Goal: Transaction & Acquisition: Book appointment/travel/reservation

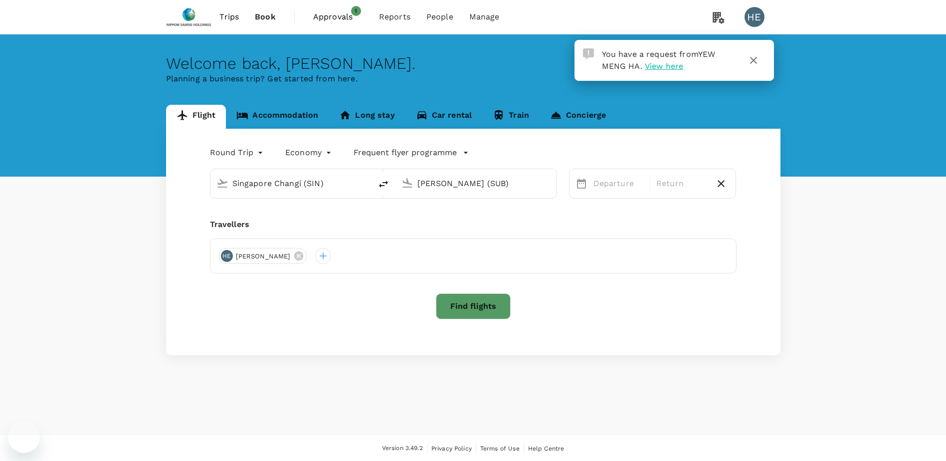
click at [326, 16] on span "Approvals" at bounding box center [338, 17] width 50 height 12
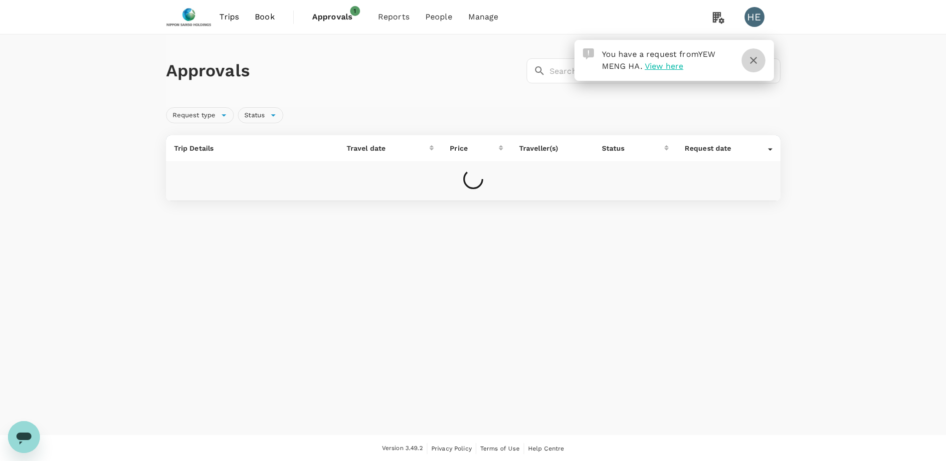
click at [759, 57] on icon "button" at bounding box center [753, 60] width 12 height 12
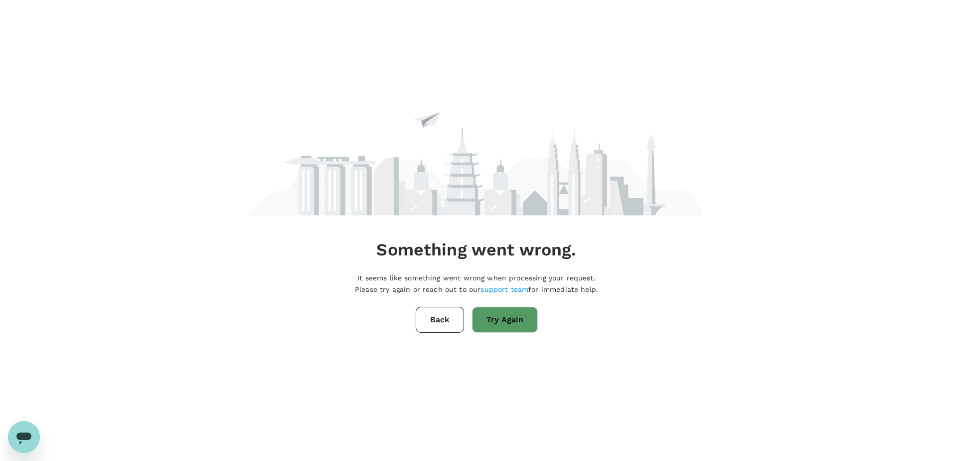
click at [498, 315] on button "Try Again" at bounding box center [505, 320] width 66 height 26
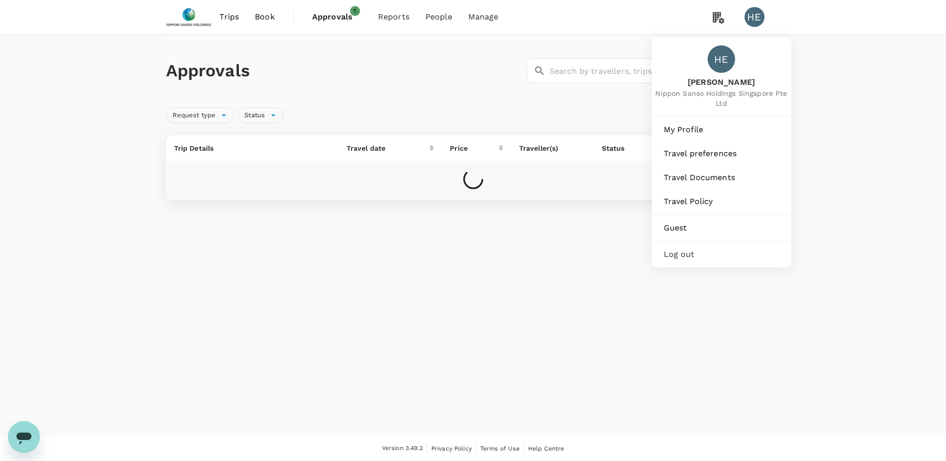
click at [755, 22] on div "HE" at bounding box center [754, 17] width 20 height 20
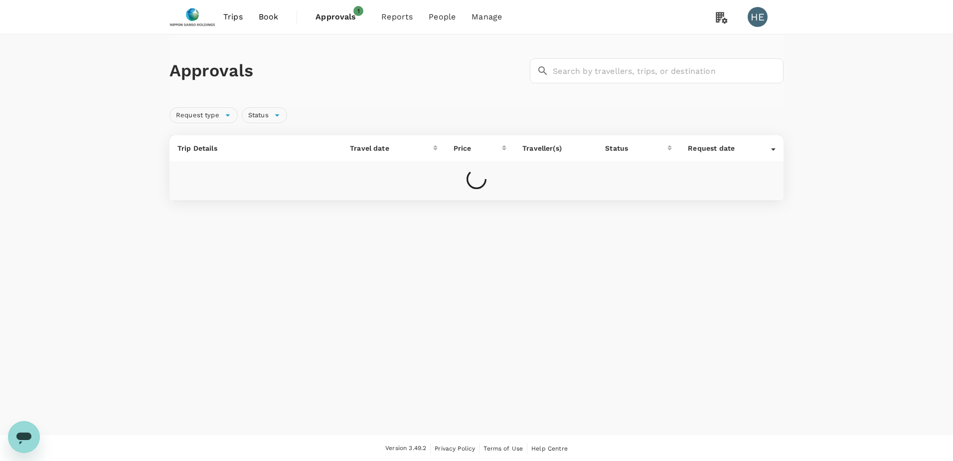
click at [755, 22] on div "Trips Book Approvals 1 Reports People Manage HE Approvals ​ ​ Request type Stat…" at bounding box center [476, 231] width 953 height 462
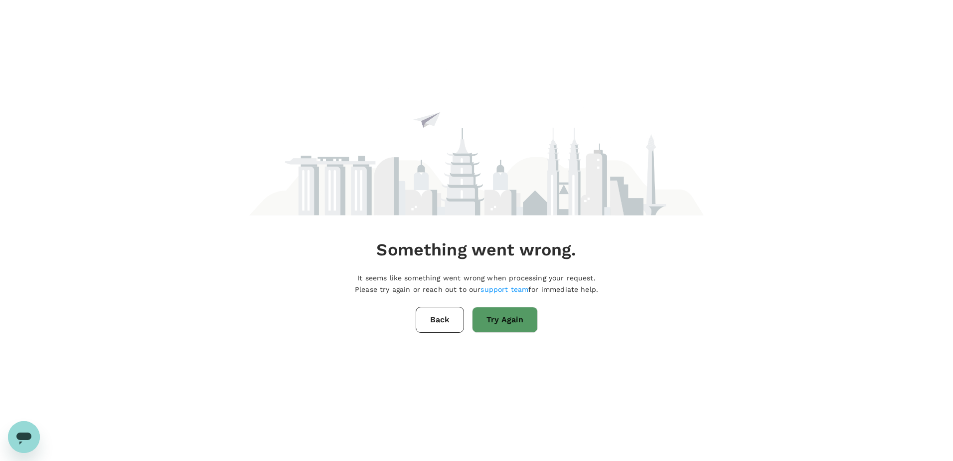
click at [434, 324] on button "Back" at bounding box center [440, 320] width 48 height 26
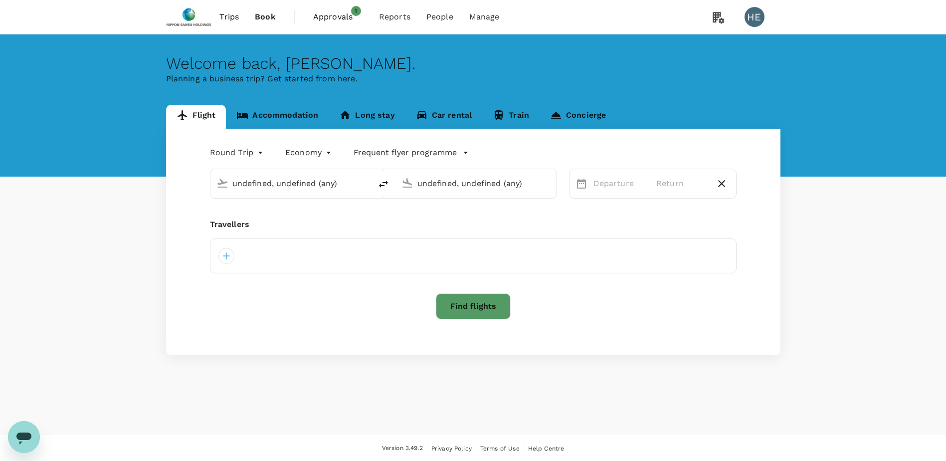
type input "Singapore Changi (SIN)"
type input "[PERSON_NAME] (SUB)"
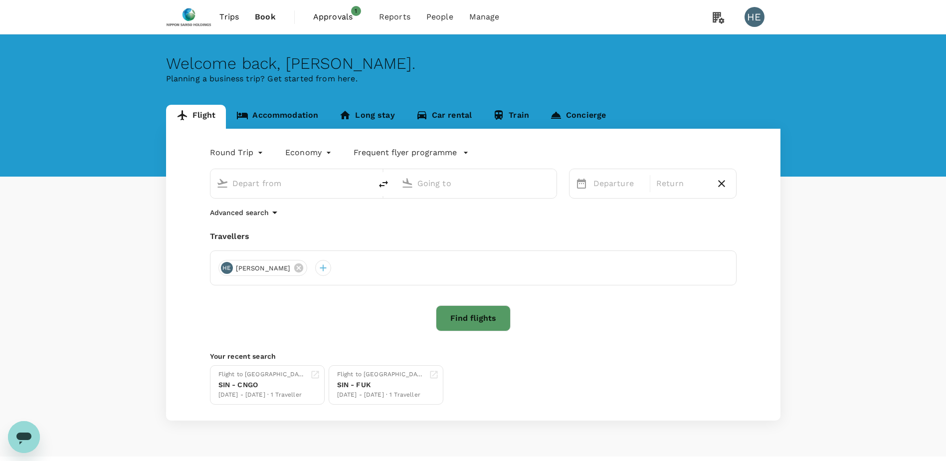
type input "Singapore Changi (SIN)"
type input "[PERSON_NAME] (SUB)"
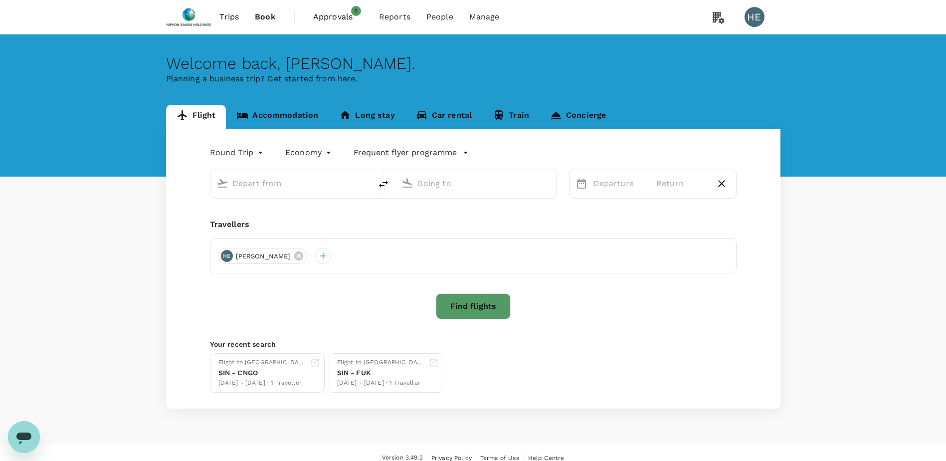
type input "Singapore Changi (SIN)"
type input "[PERSON_NAME] (SUB)"
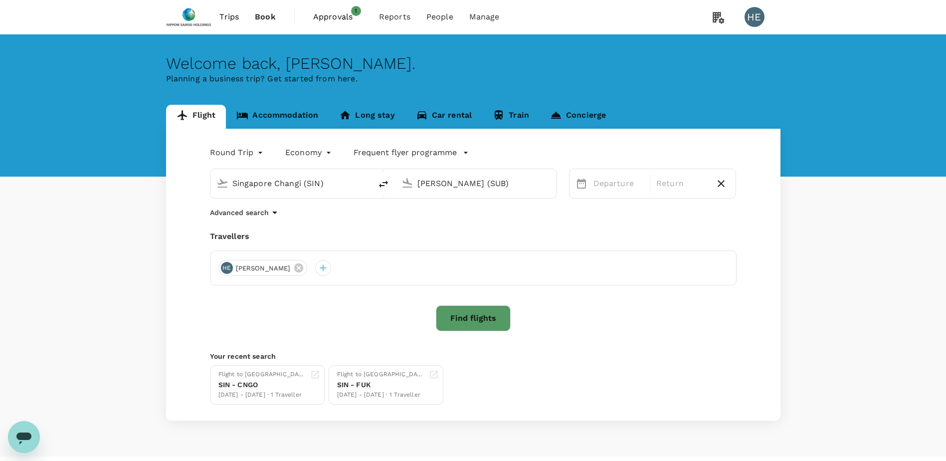
click at [340, 18] on span "Approvals" at bounding box center [338, 17] width 50 height 12
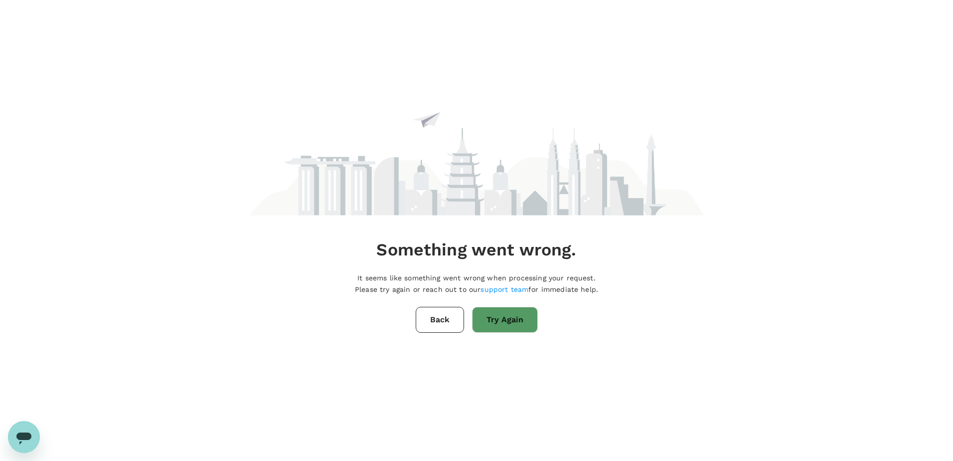
click at [454, 325] on button "Back" at bounding box center [440, 320] width 48 height 26
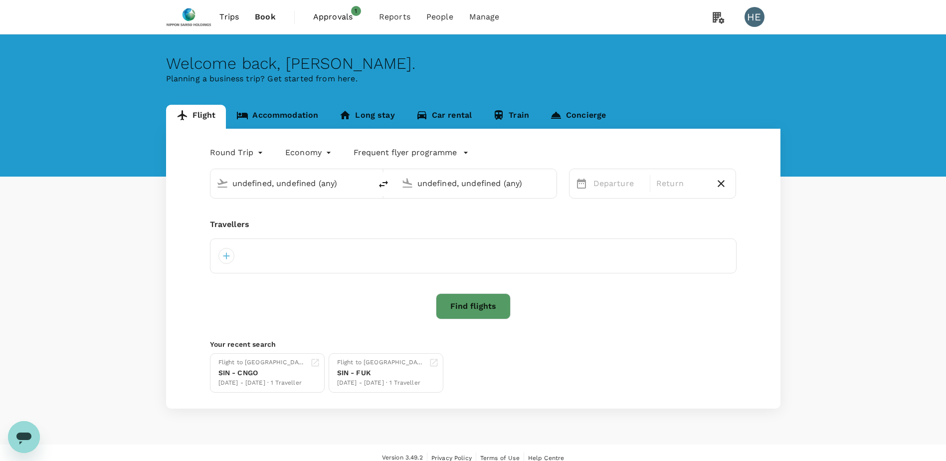
type input "Singapore Changi (SIN)"
type input "[PERSON_NAME] (SUB)"
type input "Singapore Changi (SIN)"
type input "[PERSON_NAME] (SUB)"
type input "Singapore Changi (SIN)"
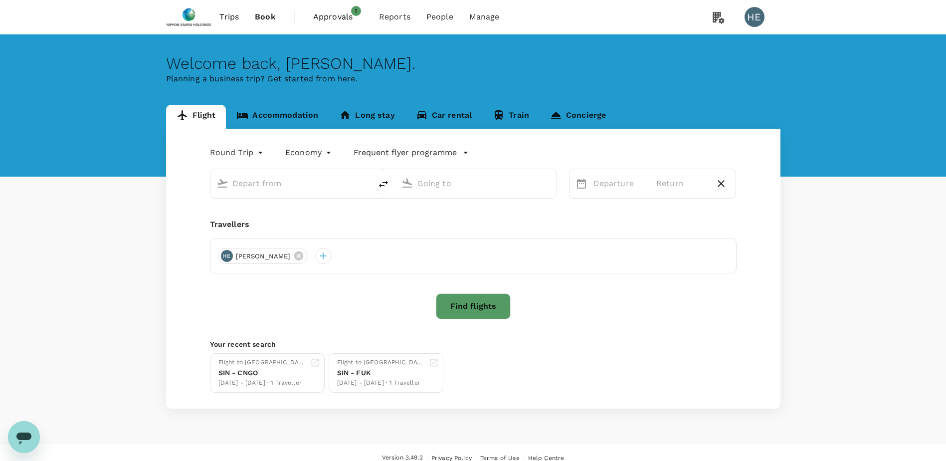
type input "[PERSON_NAME] (SUB)"
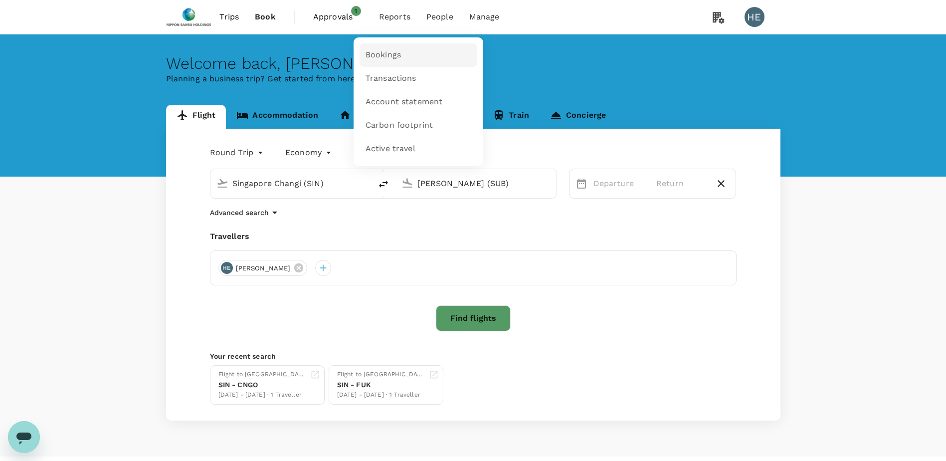
click at [389, 57] on span "Bookings" at bounding box center [382, 54] width 35 height 11
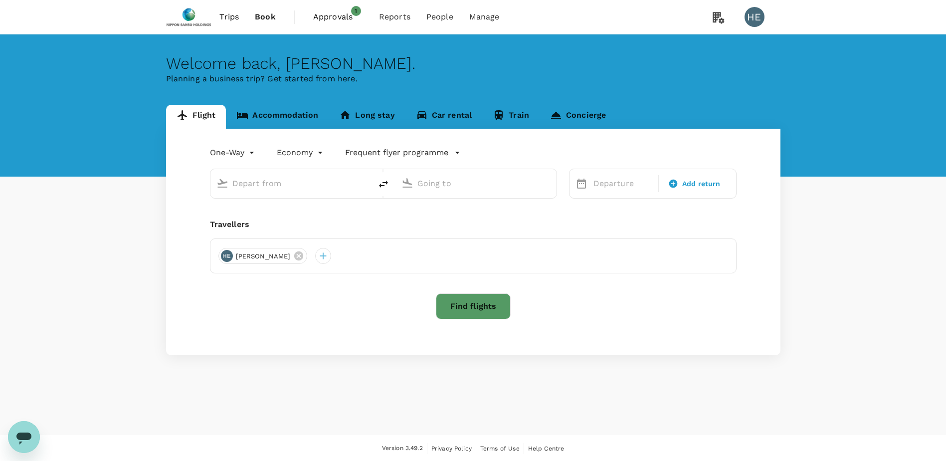
type input "roundtrip"
type input "Singapore Changi (SIN)"
type input "Juanda Intl (SUB)"
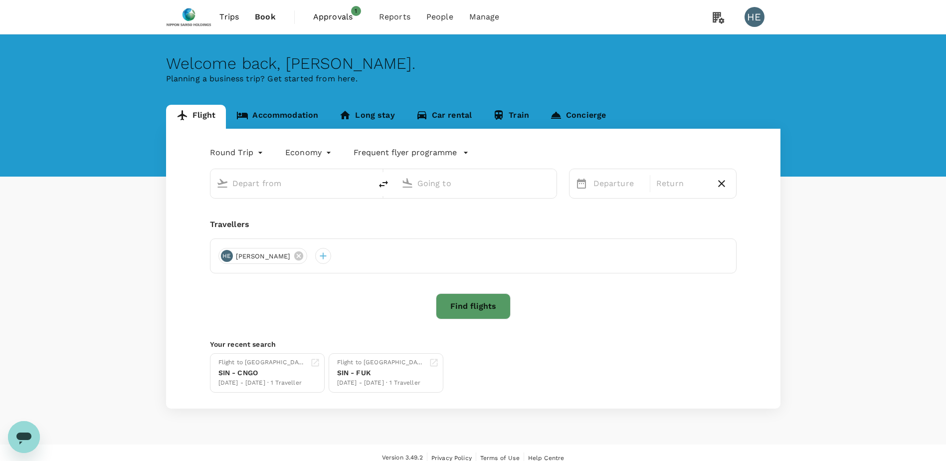
type input "Singapore Changi (SIN)"
type input "Juanda Intl (SUB)"
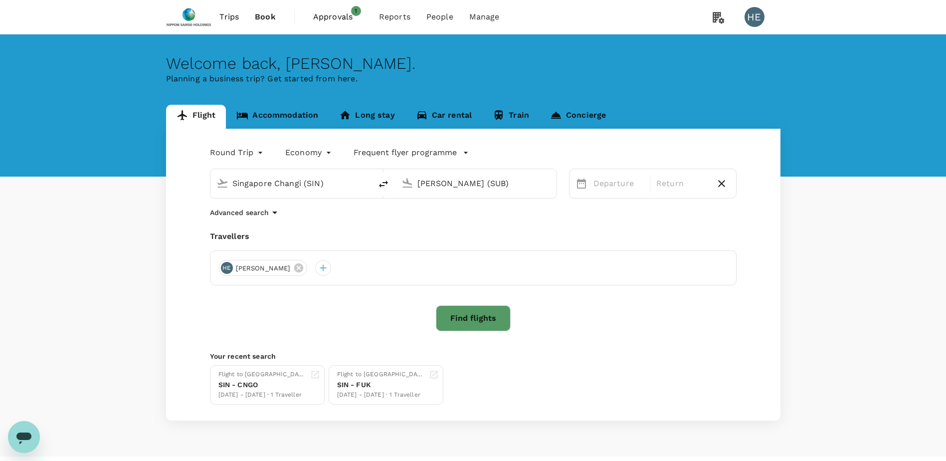
click at [340, 17] on span "Approvals" at bounding box center [338, 17] width 50 height 12
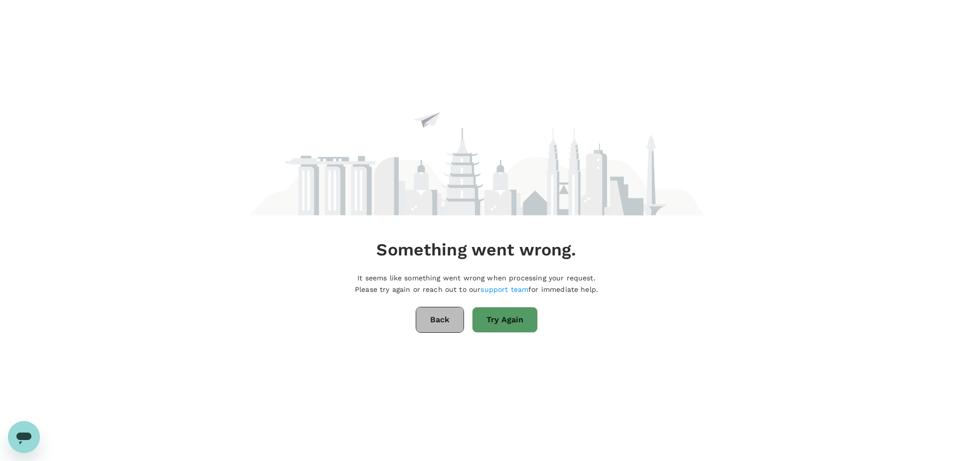
click at [445, 324] on button "Back" at bounding box center [440, 320] width 48 height 26
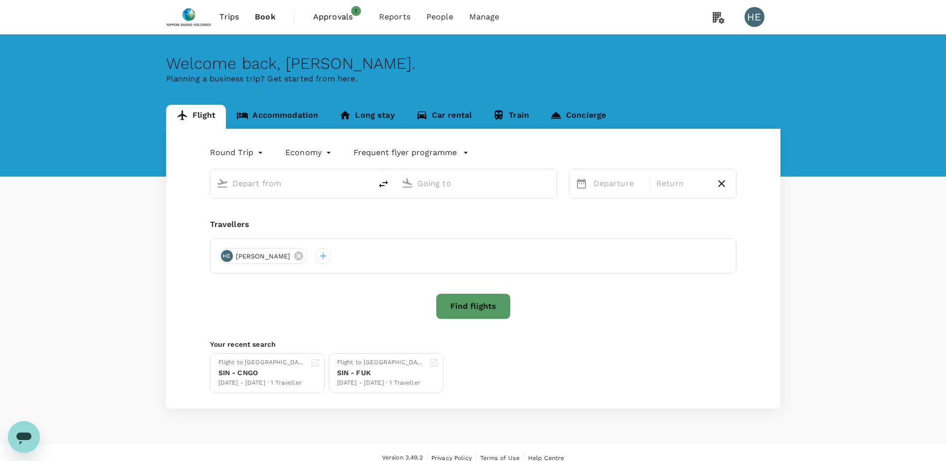
type input "Singapore Changi (SIN)"
type input "[PERSON_NAME] (SUB)"
type input "Singapore Changi (SIN)"
type input "[PERSON_NAME] (SUB)"
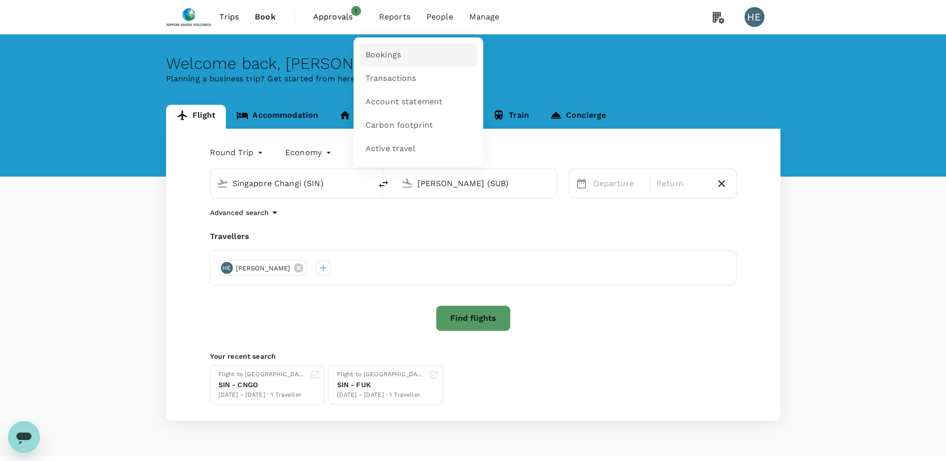
click at [396, 48] on link "Bookings" at bounding box center [418, 54] width 118 height 23
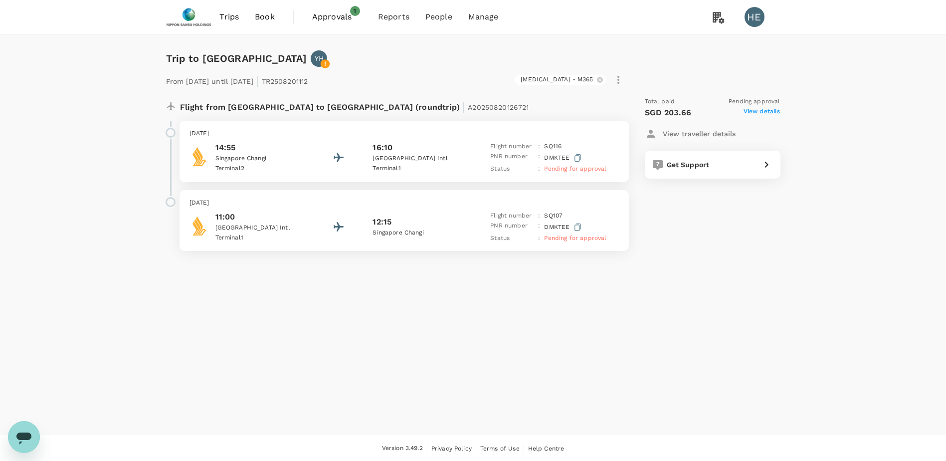
click at [339, 18] on span "Approvals" at bounding box center [337, 17] width 50 height 12
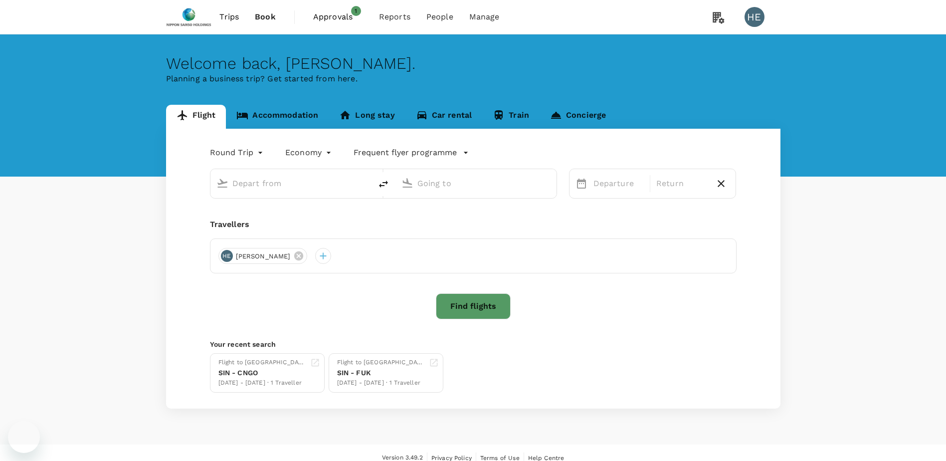
type input "Singapore Changi (SIN)"
type input "[PERSON_NAME] (SUB)"
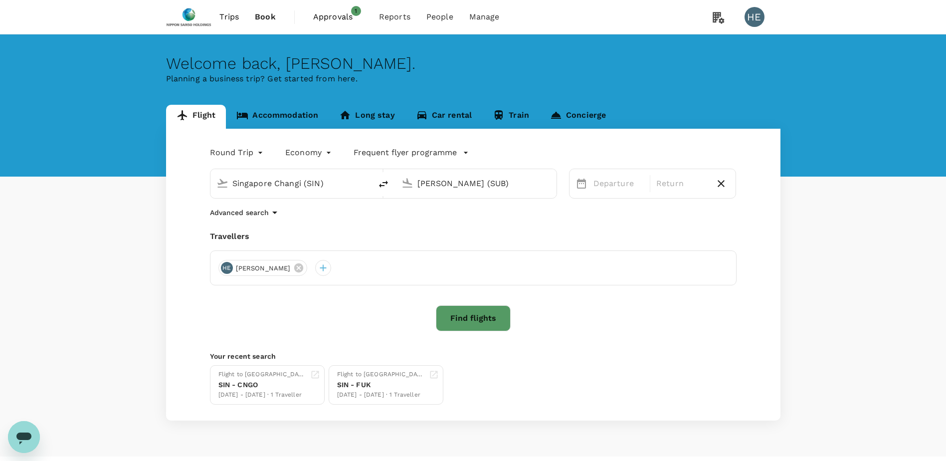
click at [347, 21] on span "Approvals" at bounding box center [338, 17] width 50 height 12
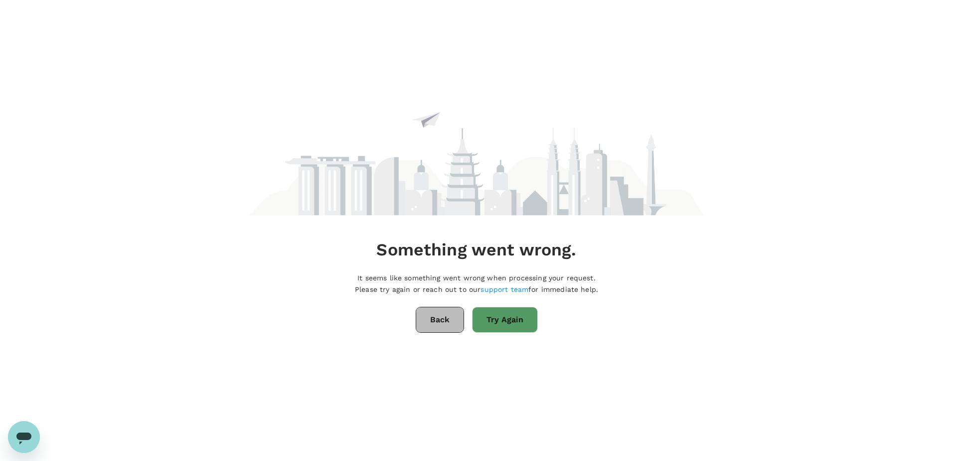
click at [440, 321] on button "Back" at bounding box center [440, 320] width 48 height 26
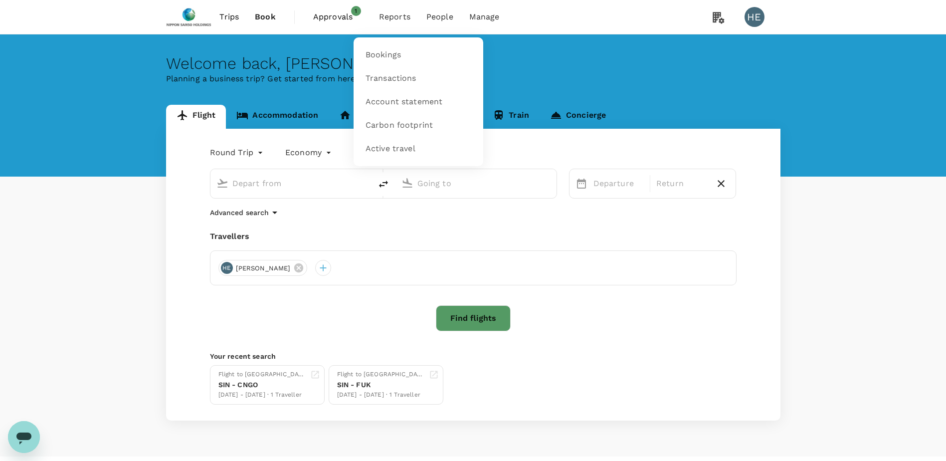
type input "Singapore Changi (SIN)"
type input "[PERSON_NAME] (SUB)"
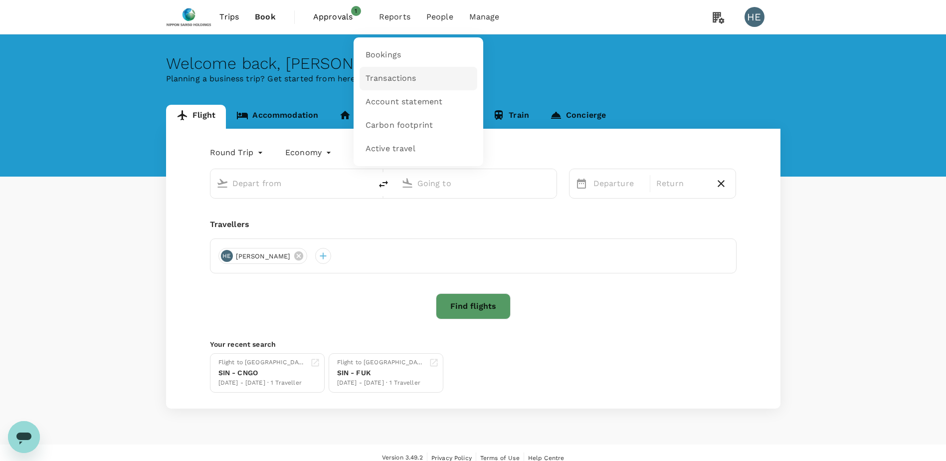
type input "Singapore Changi (SIN)"
type input "[PERSON_NAME] (SUB)"
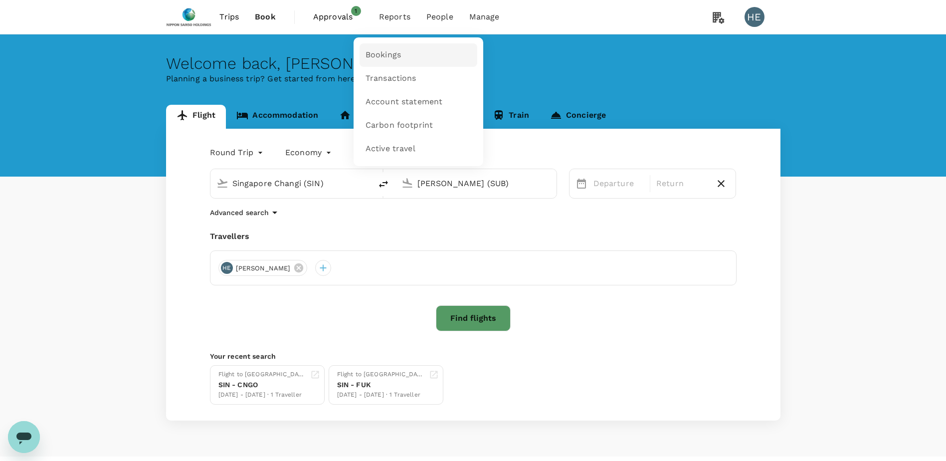
click at [393, 48] on link "Bookings" at bounding box center [418, 54] width 118 height 23
